Goal: Information Seeking & Learning: Check status

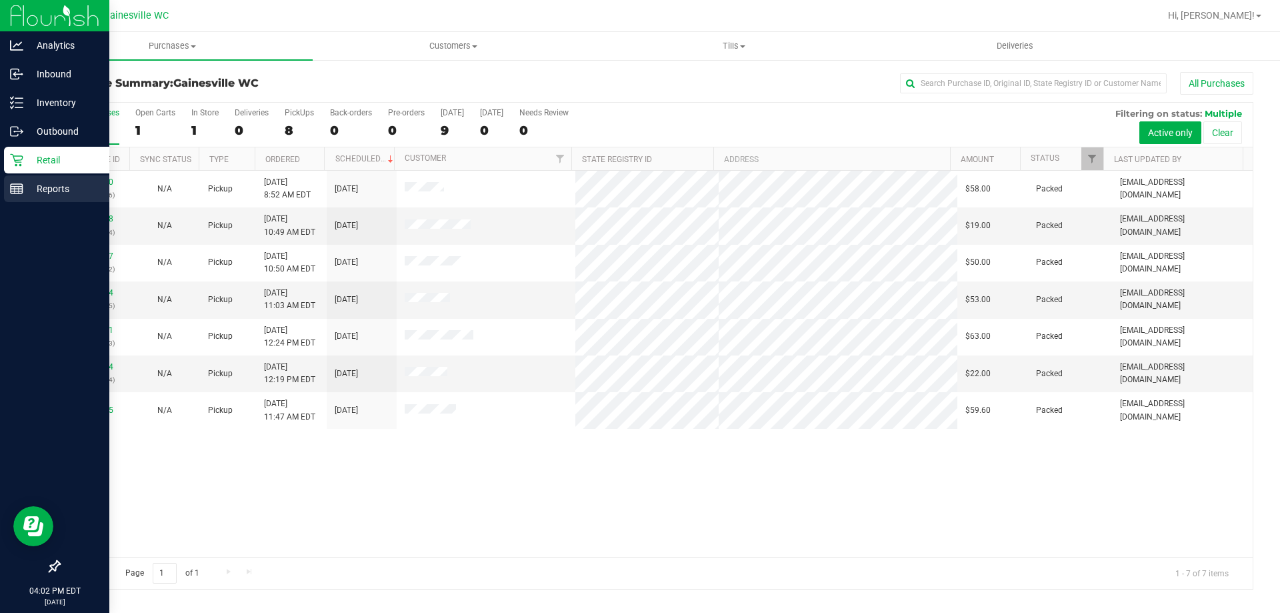
click at [52, 185] on p "Reports" at bounding box center [63, 189] width 80 height 16
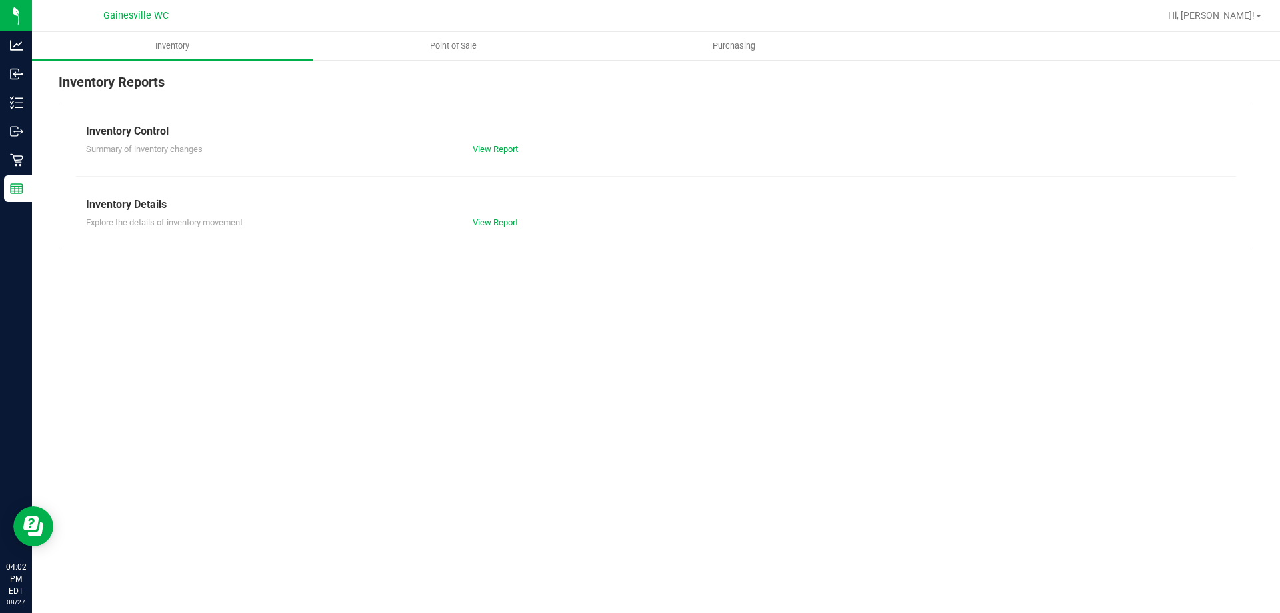
click at [465, 61] on div "Inventory Reports Inventory Control Summary of inventory changes View Report In…" at bounding box center [656, 161] width 1248 height 204
click at [464, 41] on span "Point of Sale" at bounding box center [453, 46] width 83 height 12
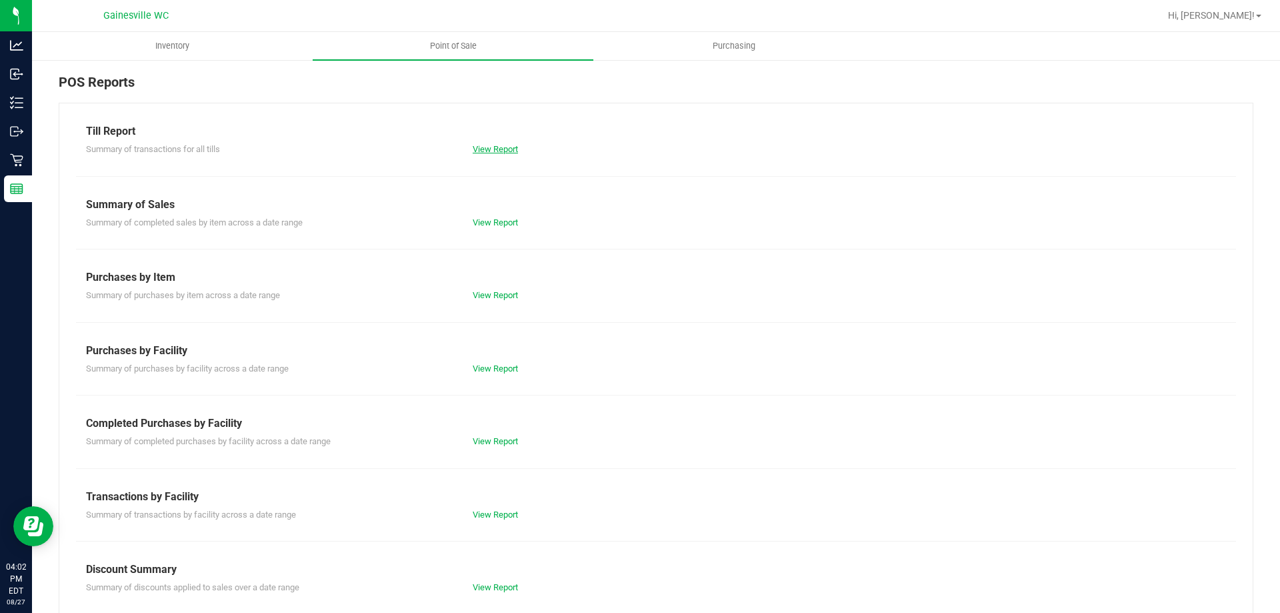
click at [513, 144] on link "View Report" at bounding box center [495, 149] width 45 height 10
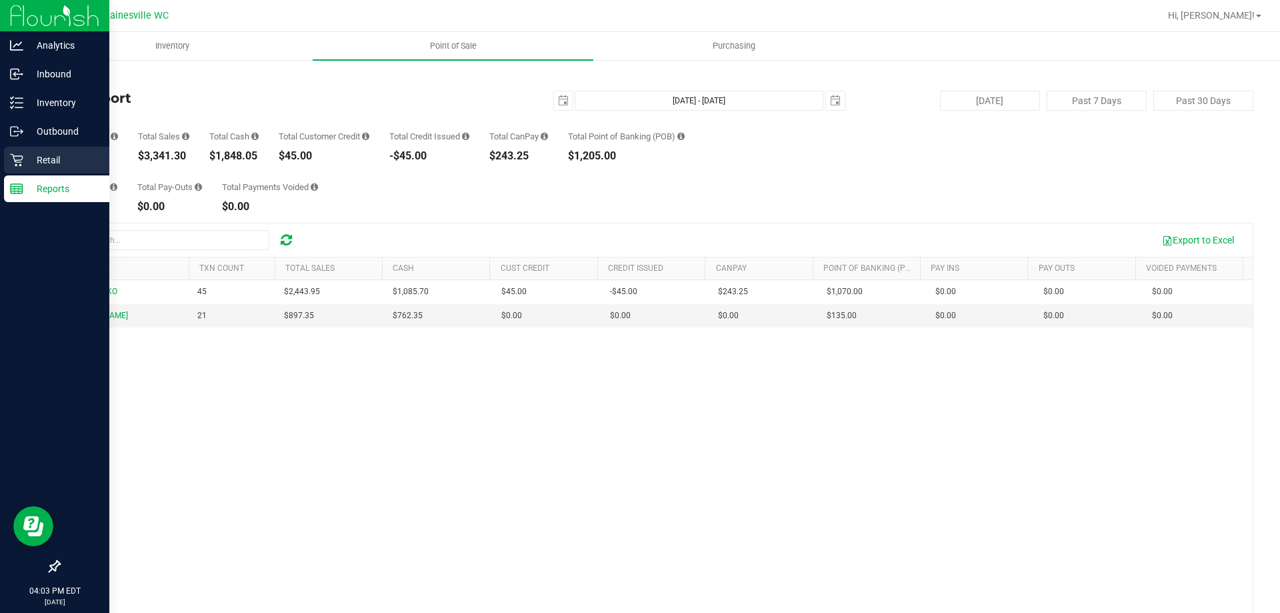
click at [27, 160] on p "Retail" at bounding box center [63, 160] width 80 height 16
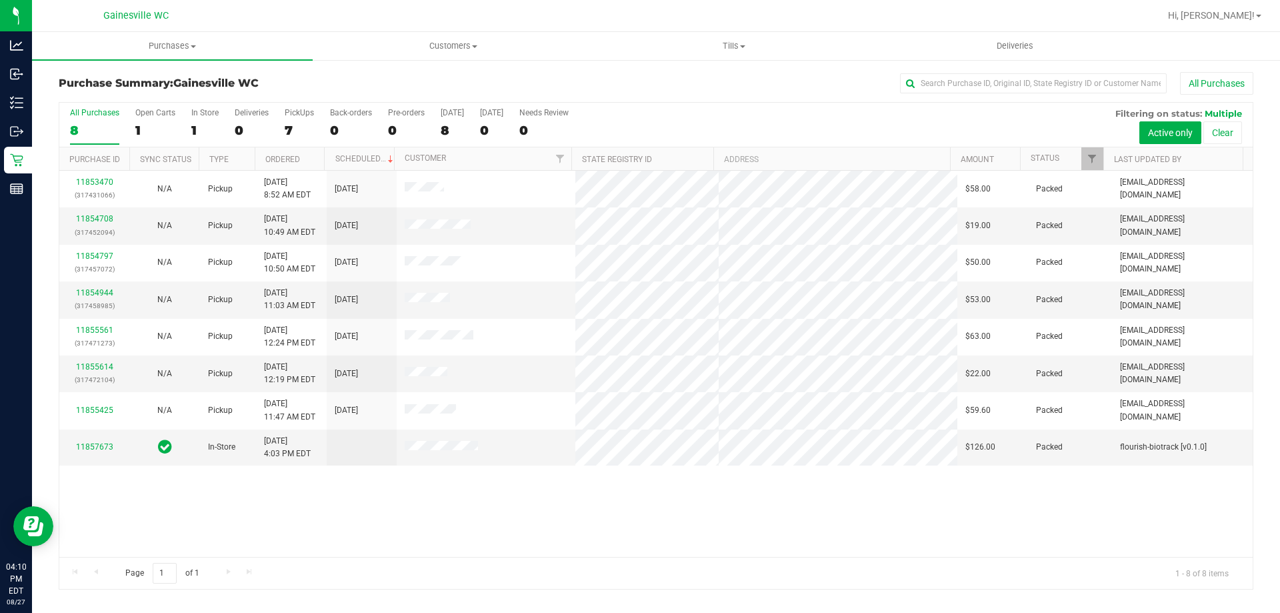
click at [639, 86] on div "All Purchases" at bounding box center [855, 83] width 797 height 23
click at [505, 563] on div "Page 1 of 1 1 - 8 of 8 items" at bounding box center [655, 573] width 1193 height 32
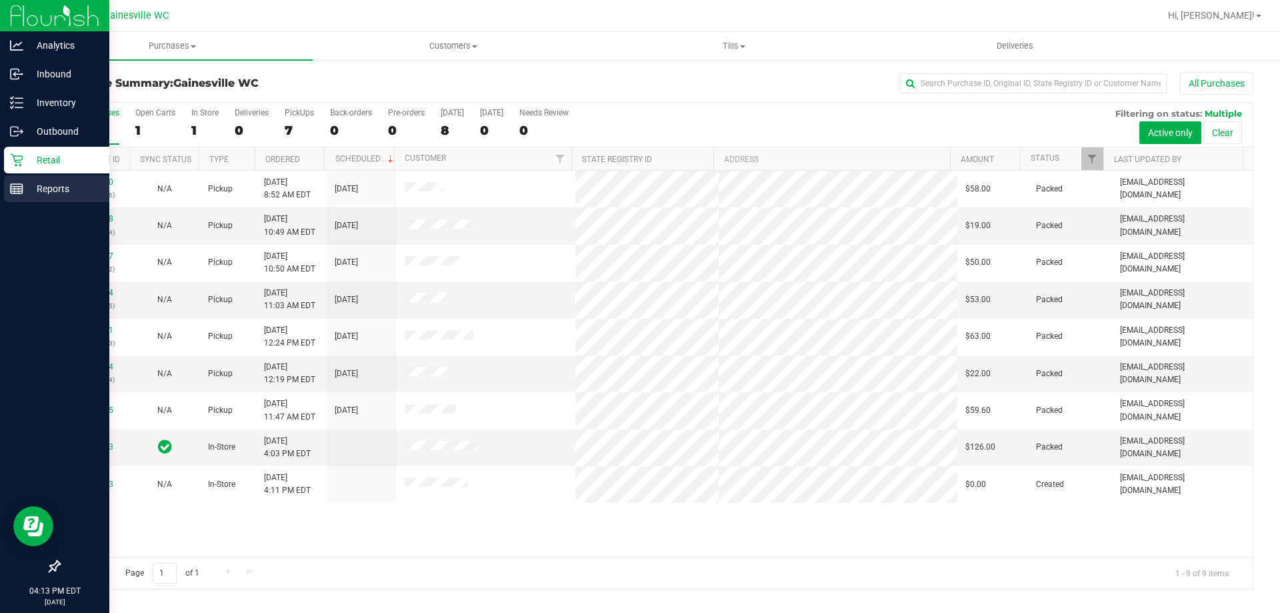
click at [23, 185] on rect at bounding box center [17, 188] width 12 height 9
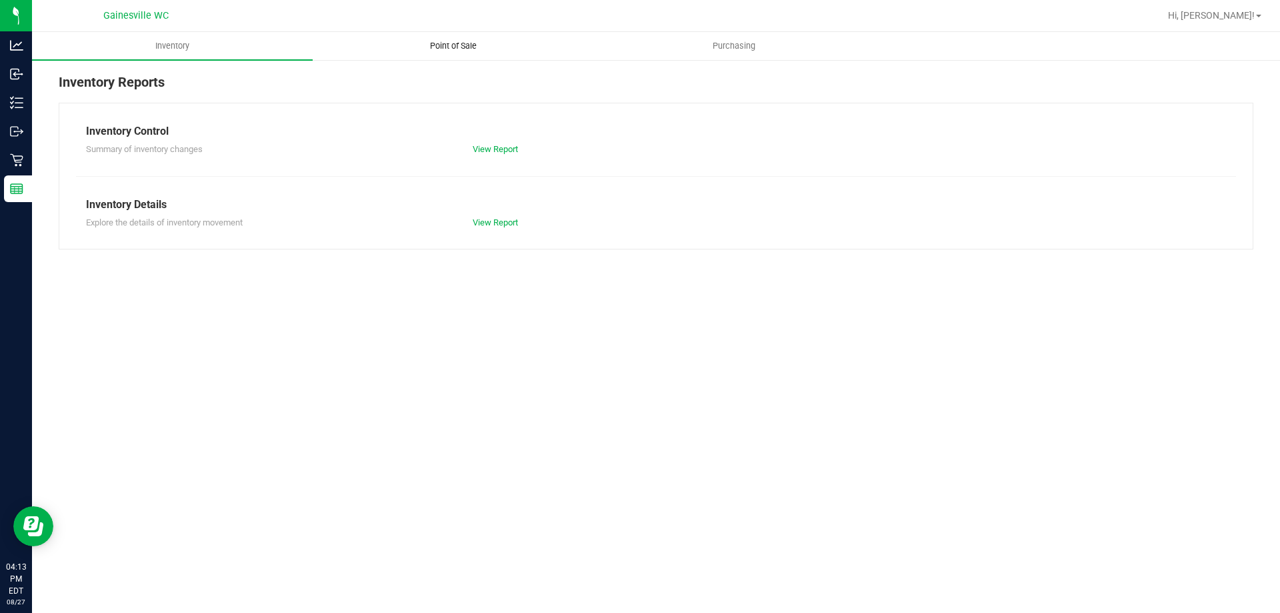
click at [449, 50] on span "Point of Sale" at bounding box center [453, 46] width 83 height 12
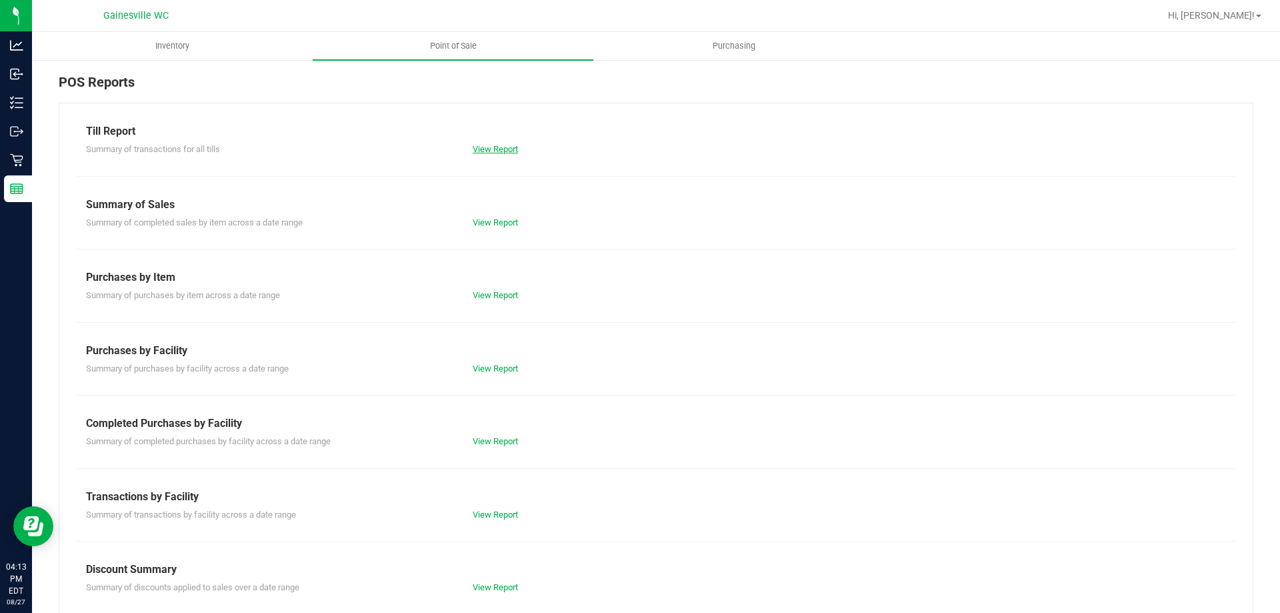
click at [485, 146] on link "View Report" at bounding box center [495, 149] width 45 height 10
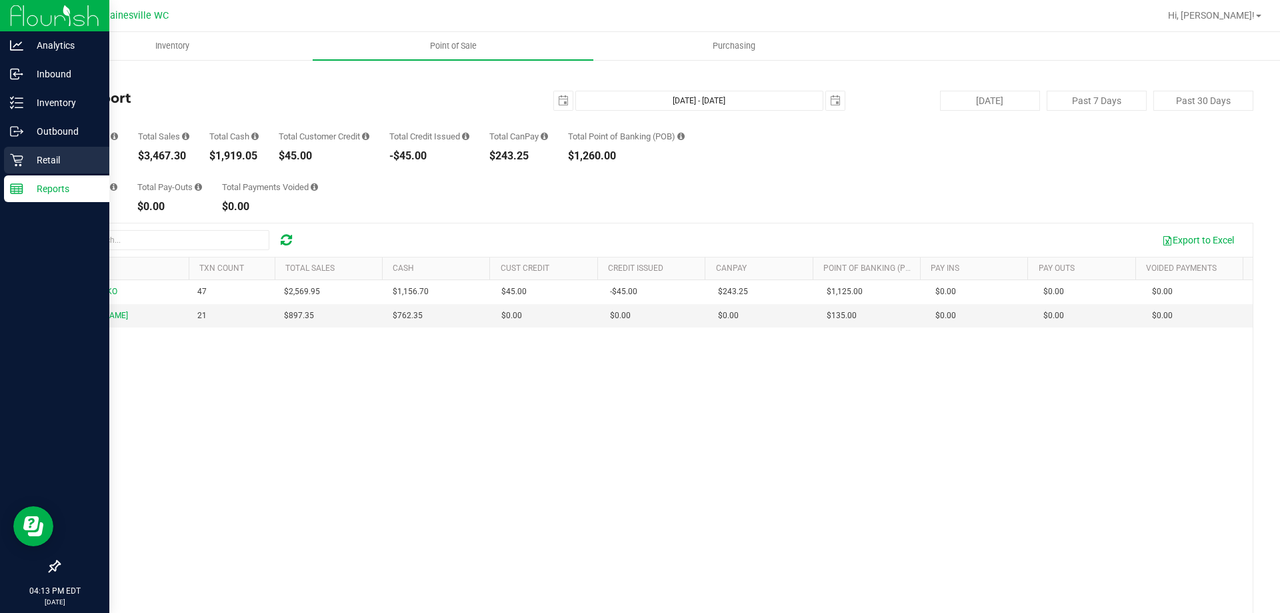
click at [76, 151] on div "Retail" at bounding box center [56, 160] width 105 height 27
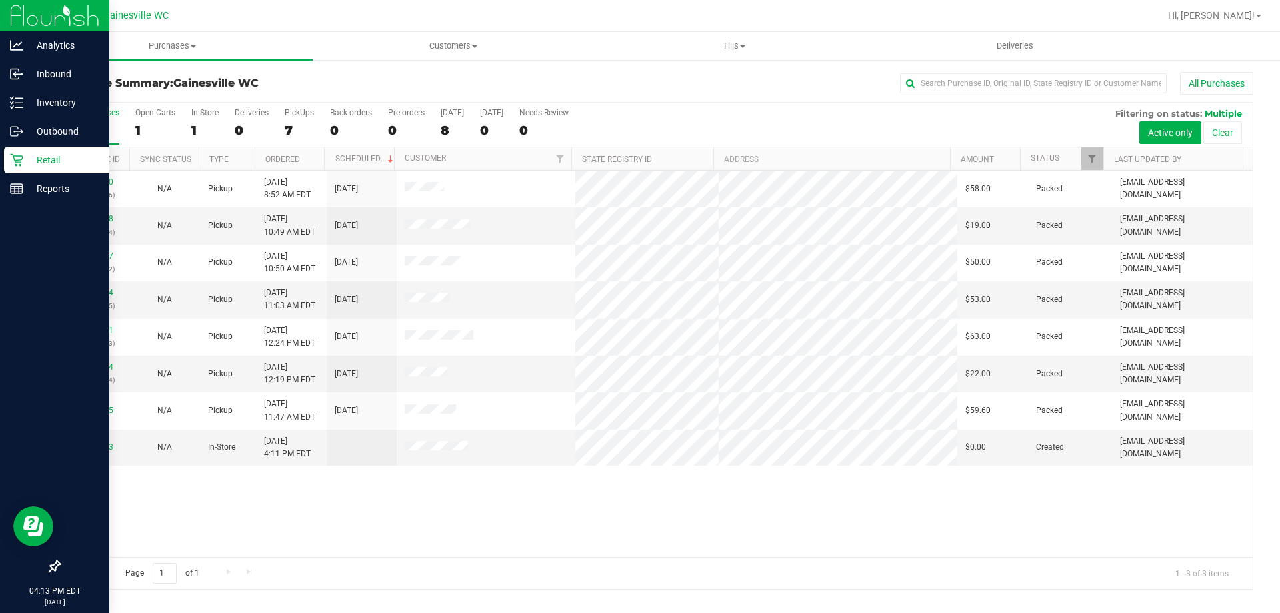
click at [55, 161] on p "Retail" at bounding box center [63, 160] width 80 height 16
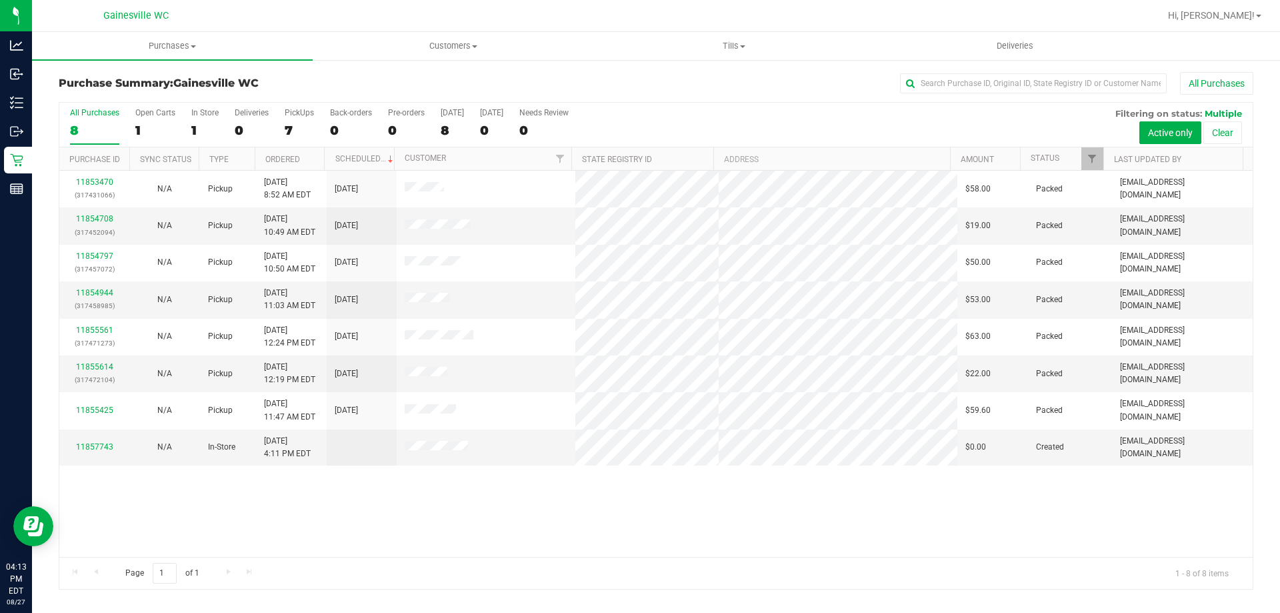
click at [533, 575] on div "Page 1 of 1 1 - 8 of 8 items" at bounding box center [655, 573] width 1193 height 32
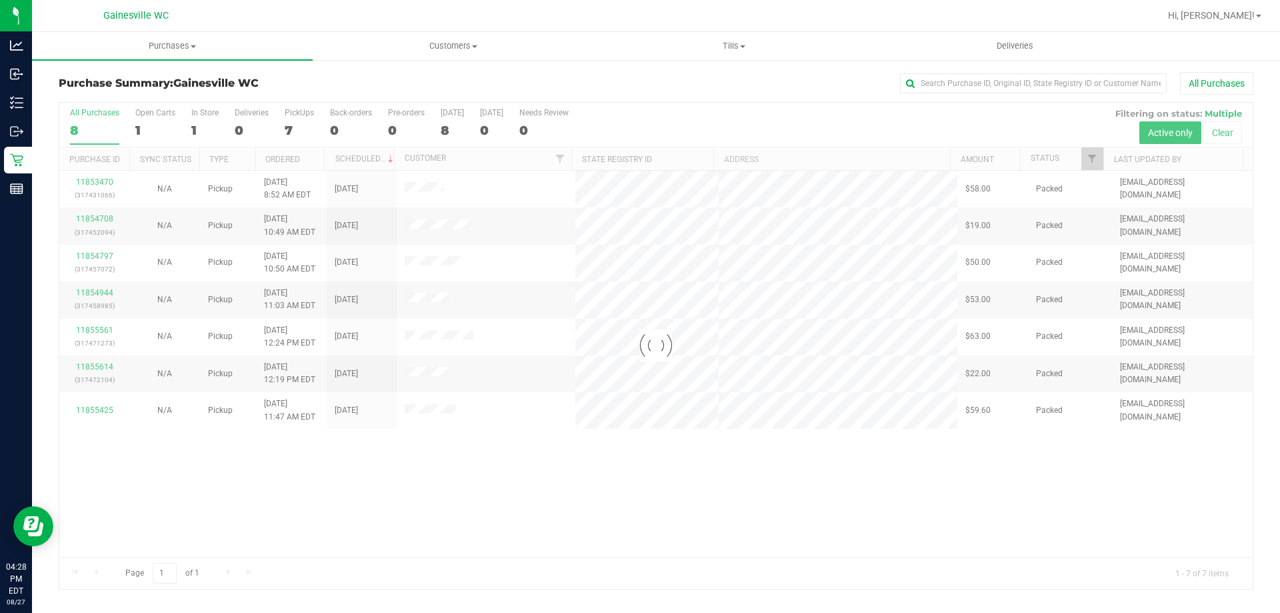
click at [1232, 26] on div "Hi, [PERSON_NAME]!" at bounding box center [1215, 15] width 104 height 23
click at [1249, 22] on link "Hi, [PERSON_NAME]!" at bounding box center [1215, 16] width 104 height 14
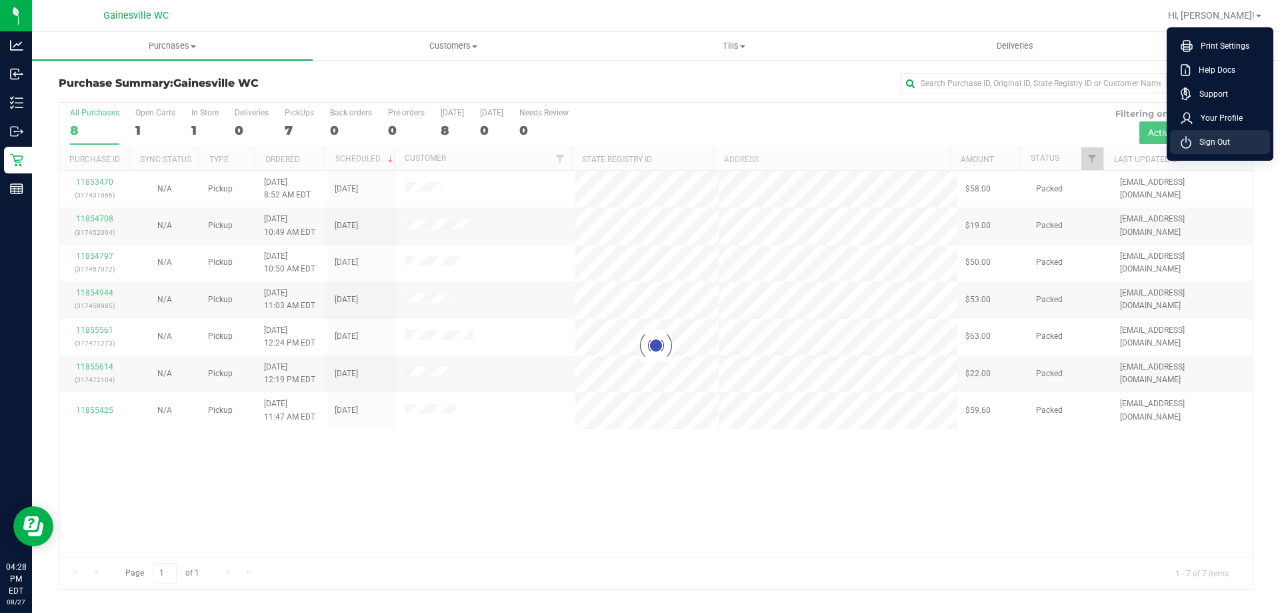
click at [1202, 149] on li "Sign Out" at bounding box center [1220, 142] width 100 height 24
